Goal: Communication & Community: Connect with others

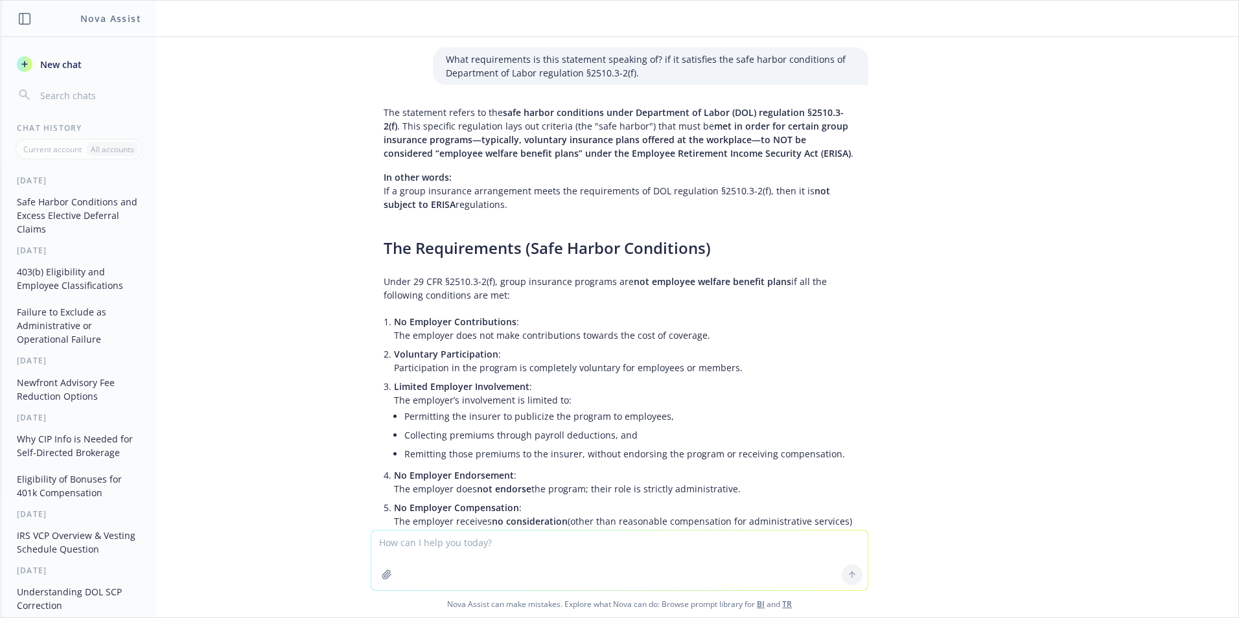
scroll to position [264, 0]
